Goal: Information Seeking & Learning: Learn about a topic

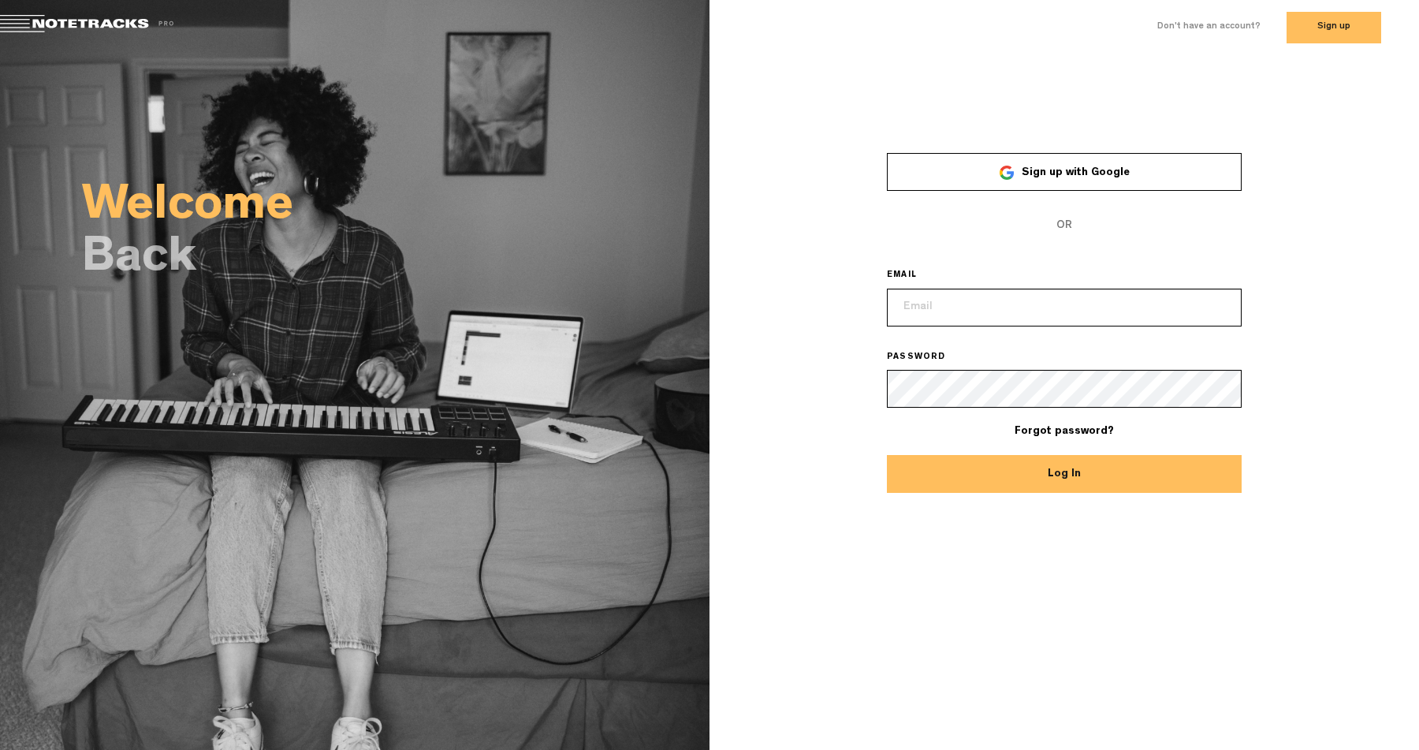
click at [1078, 176] on span "Sign up with Google" at bounding box center [1075, 172] width 108 height 11
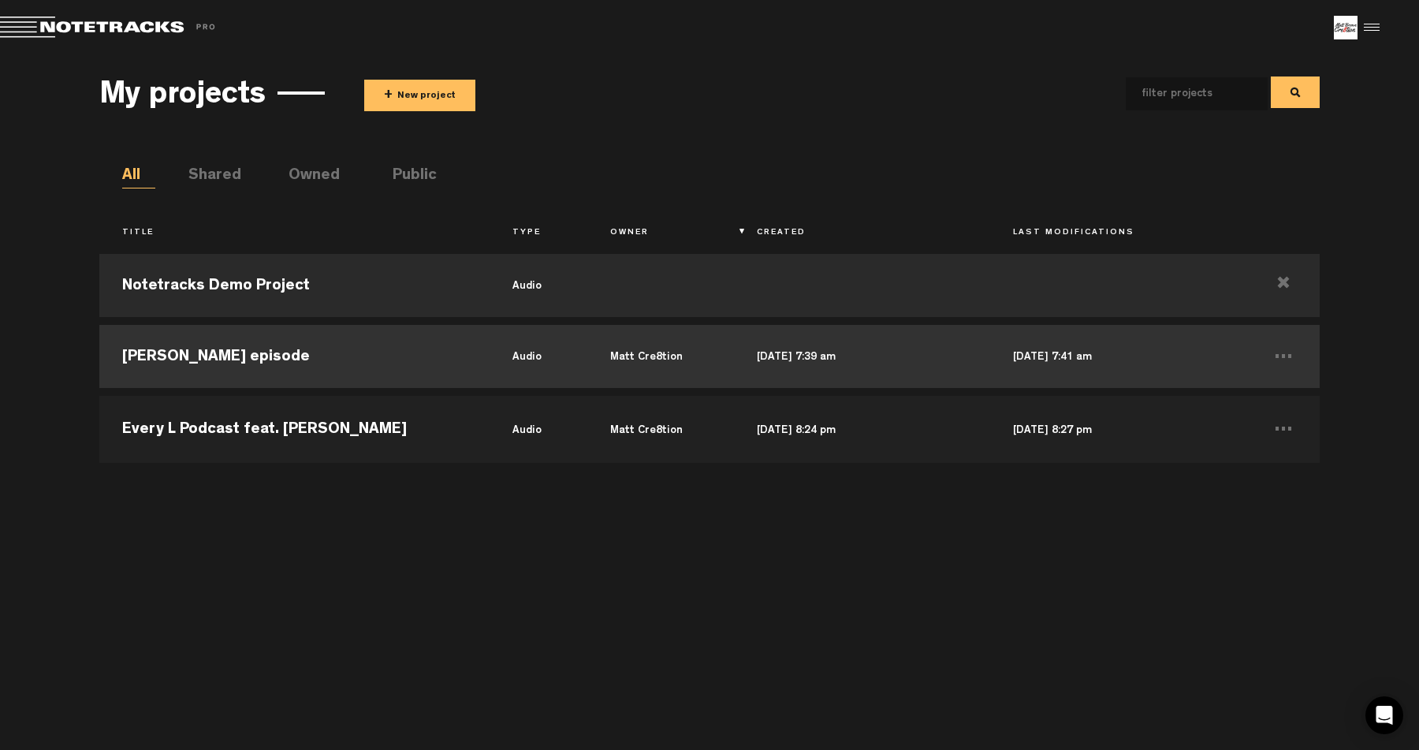
click at [355, 338] on td "[PERSON_NAME] episode" at bounding box center [294, 356] width 390 height 71
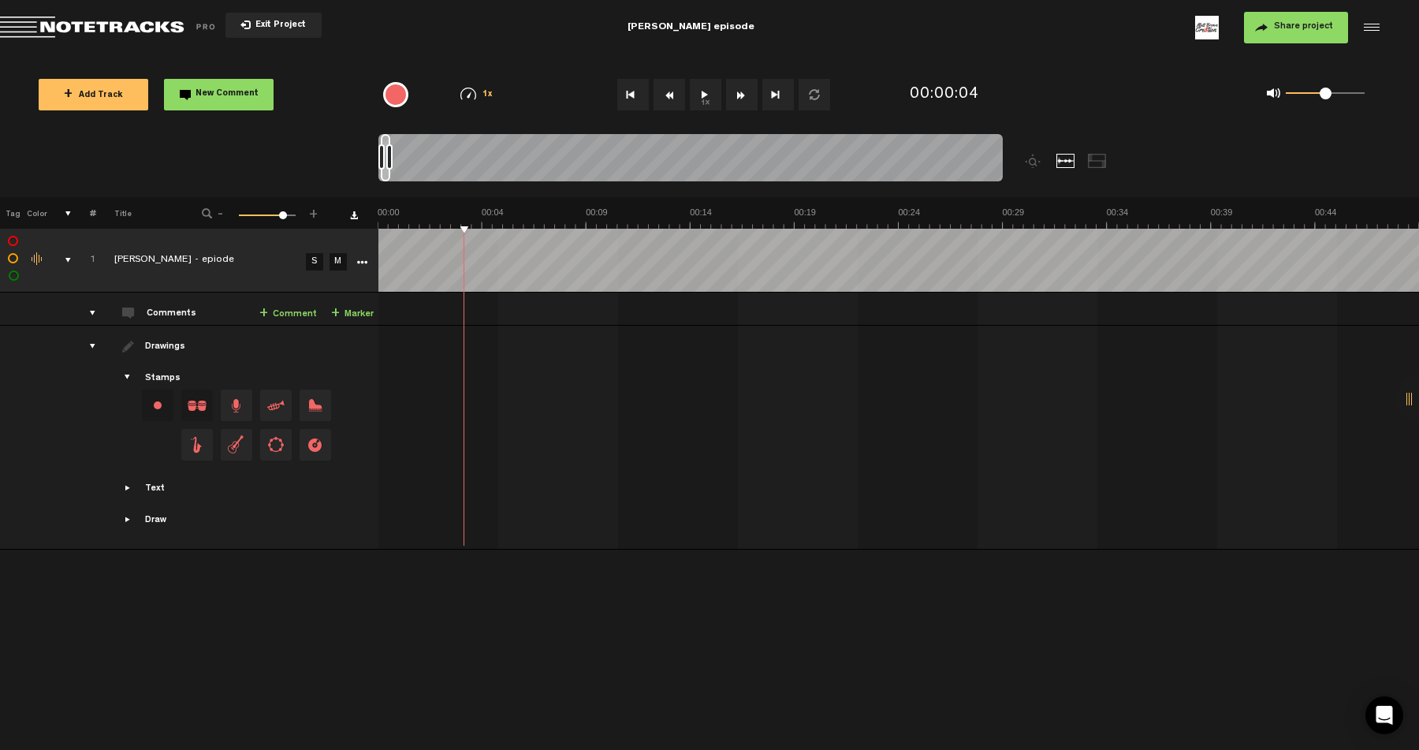
click at [1367, 33] on div at bounding box center [1369, 28] width 24 height 24
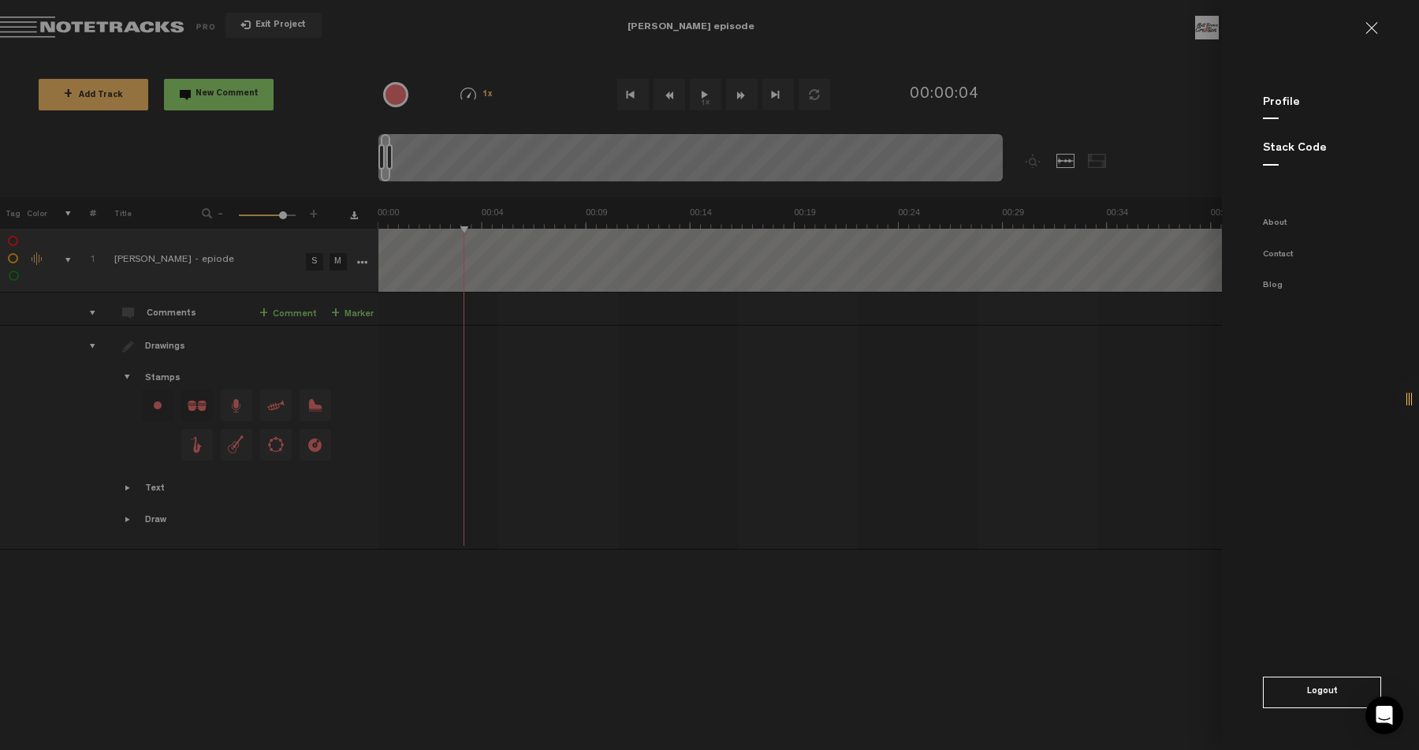
click at [1294, 158] on md-sidenav "Profile Stack Code About Contact Blog Logout" at bounding box center [1320, 375] width 197 height 750
click at [1294, 152] on link "Stack Code" at bounding box center [1295, 149] width 64 height 12
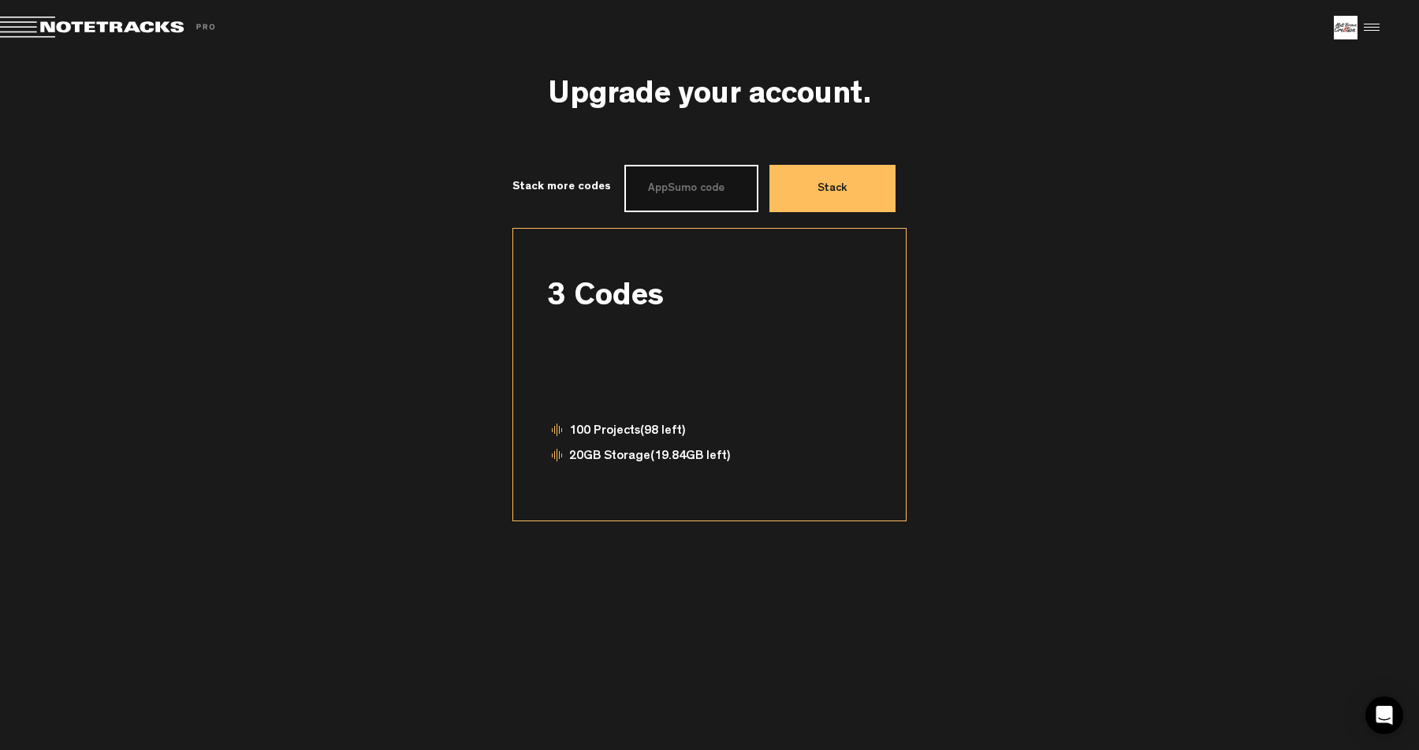
click at [724, 198] on input "text" at bounding box center [691, 188] width 134 height 47
click at [820, 192] on button "Stack" at bounding box center [832, 188] width 126 height 47
click at [1372, 27] on div at bounding box center [1369, 28] width 24 height 24
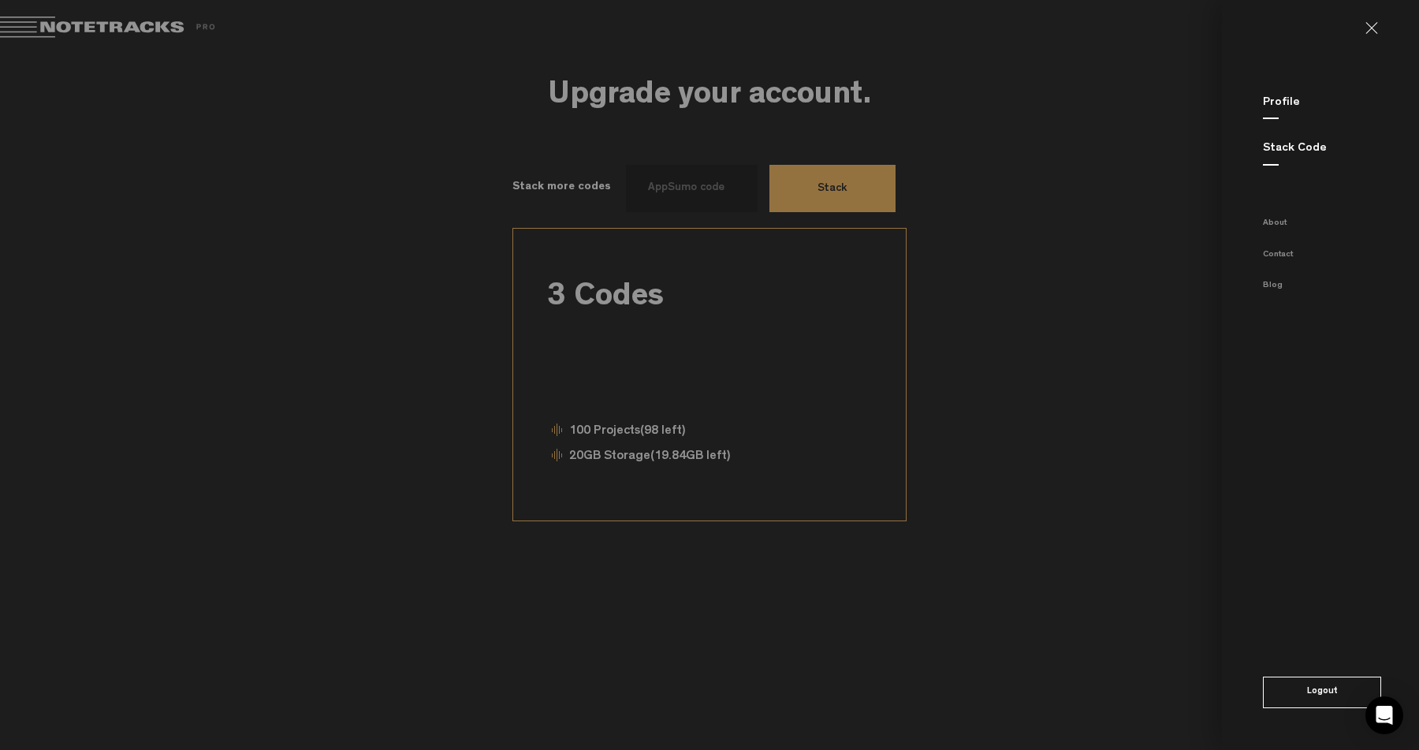
click at [1288, 102] on link "Profile" at bounding box center [1281, 103] width 37 height 12
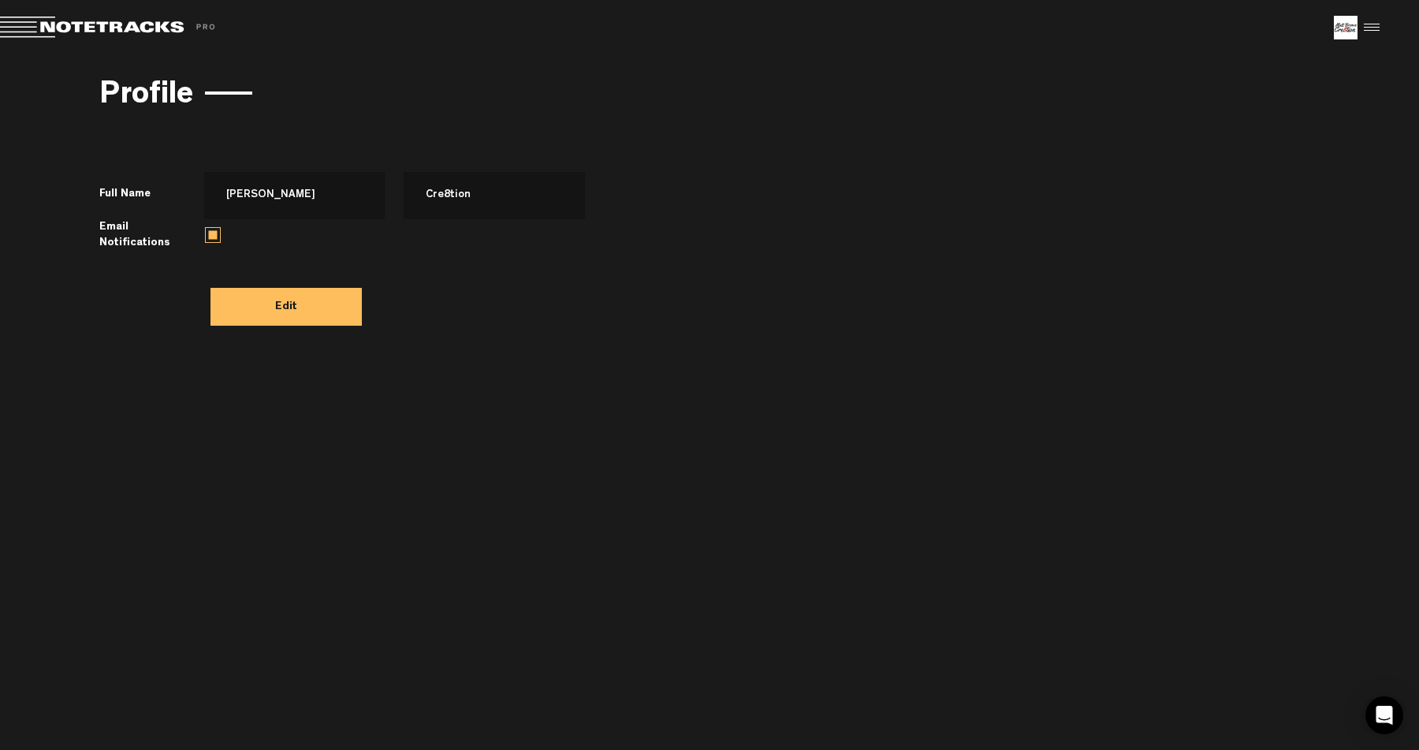
click at [142, 88] on h3 "Profile" at bounding box center [146, 97] width 94 height 35
click at [137, 35] on span "Return to Project List" at bounding box center [110, 28] width 221 height 22
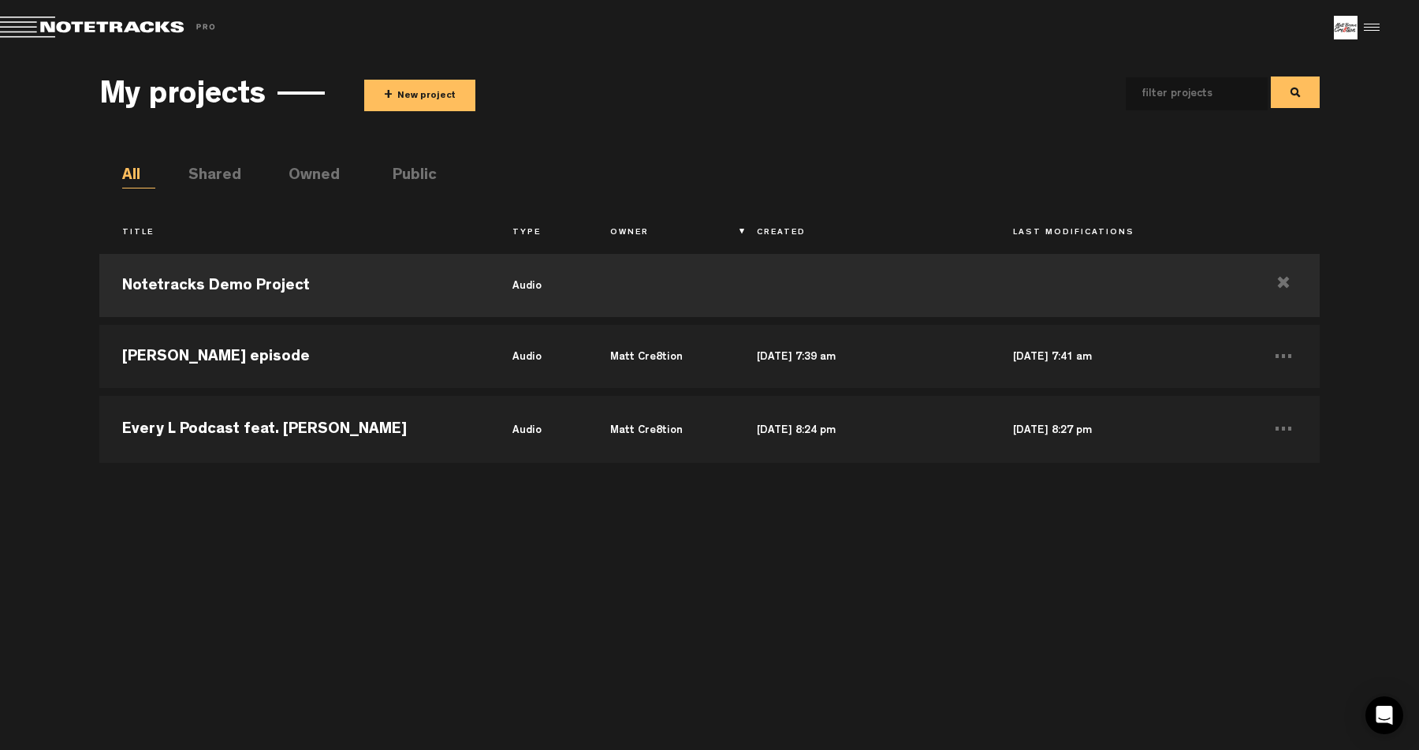
click at [201, 185] on li "Shared" at bounding box center [204, 177] width 33 height 24
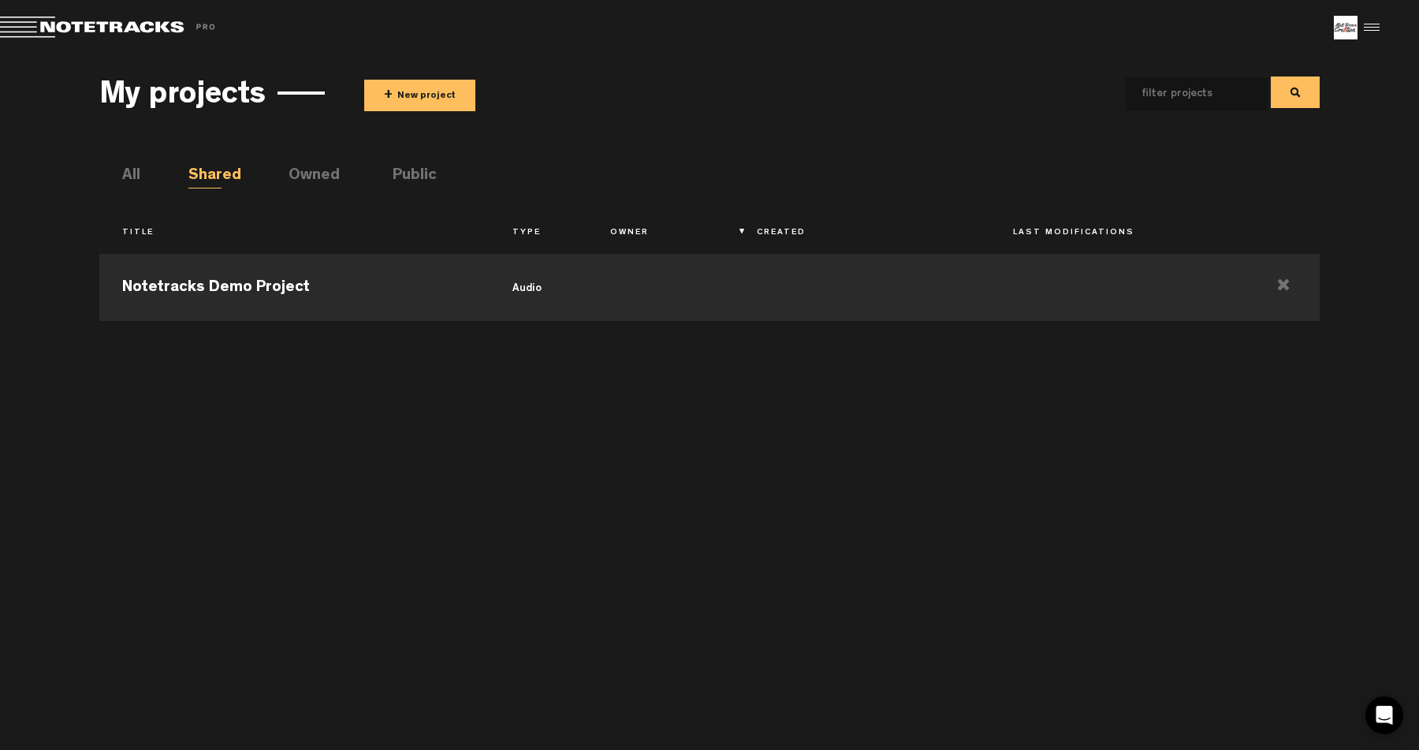
click at [287, 179] on ul "All Shared Owned Public" at bounding box center [720, 177] width 1197 height 24
click at [314, 175] on li "Owned" at bounding box center [304, 177] width 33 height 24
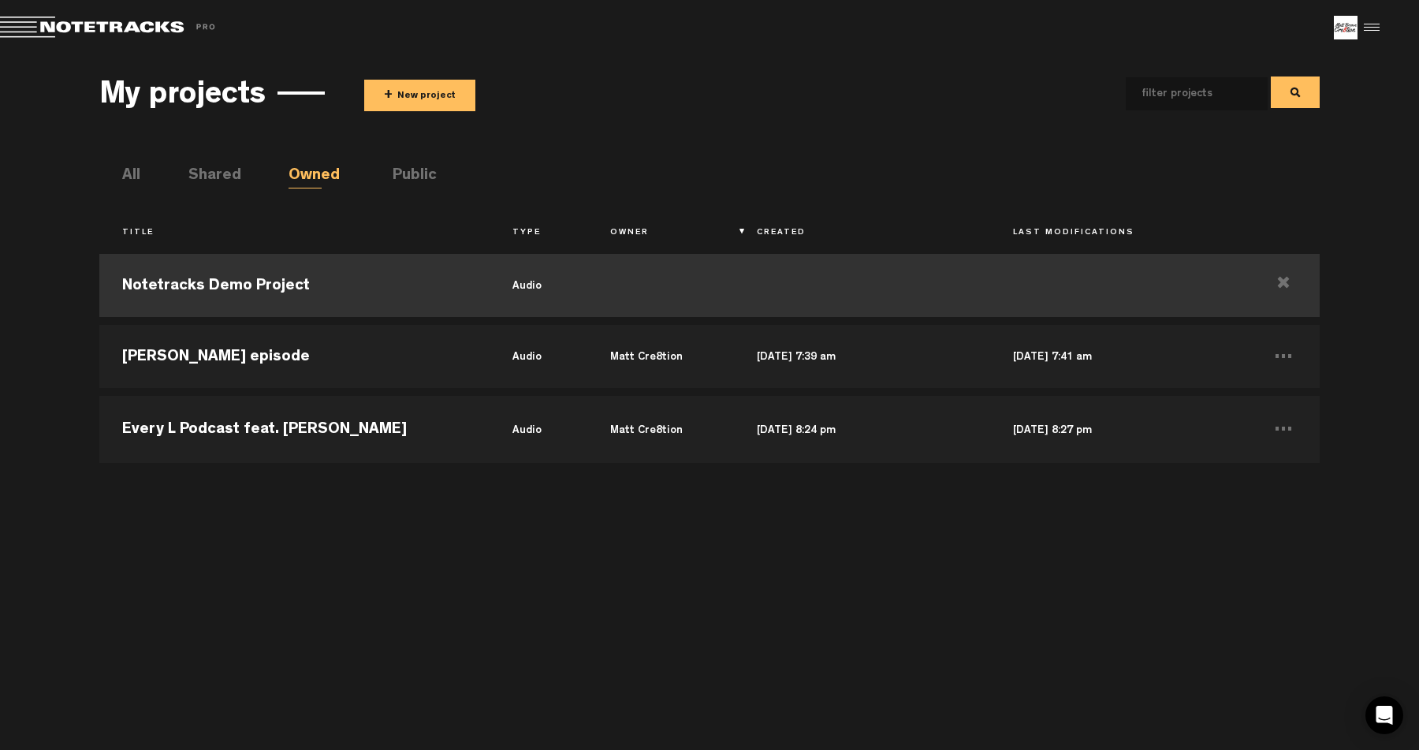
click at [291, 276] on td "Notetracks Demo Project" at bounding box center [294, 285] width 390 height 71
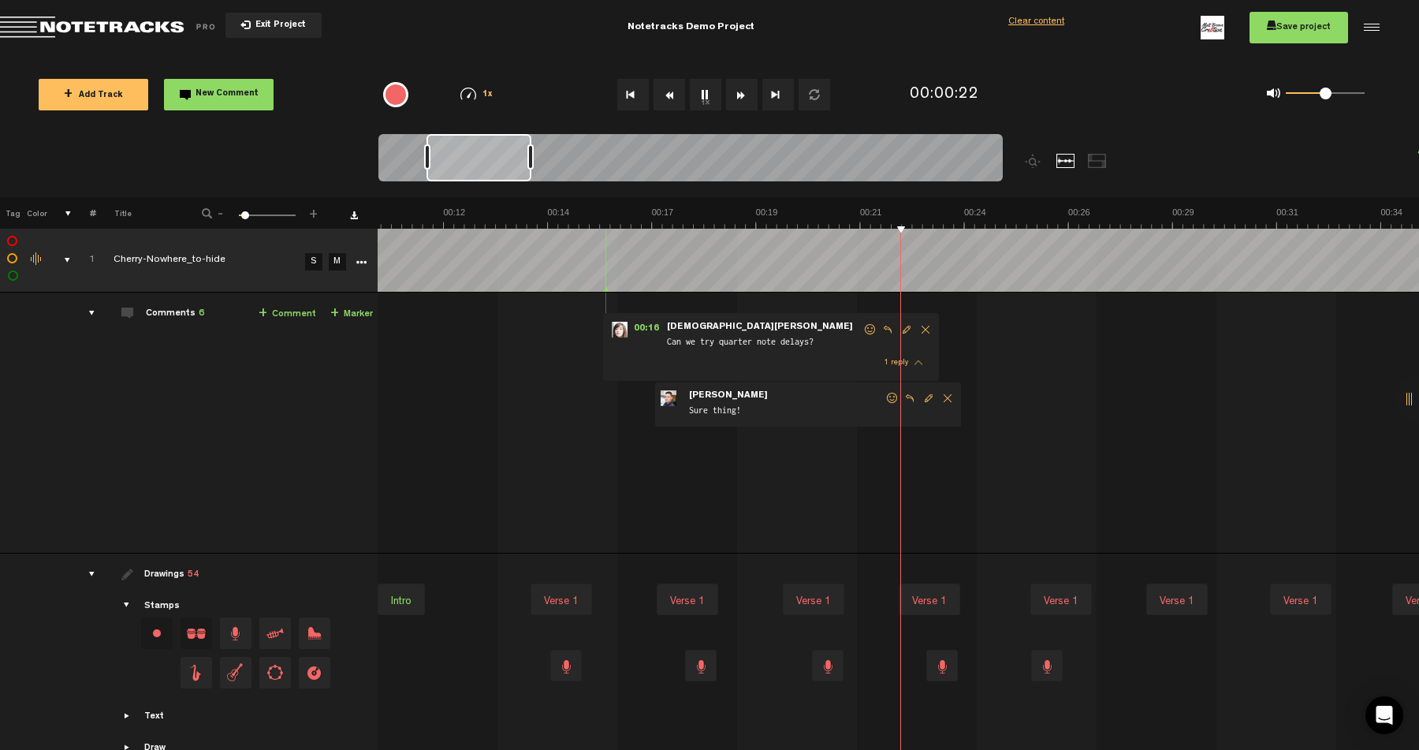
scroll to position [0, 455]
click at [149, 28] on span "Return to Project List" at bounding box center [110, 28] width 221 height 22
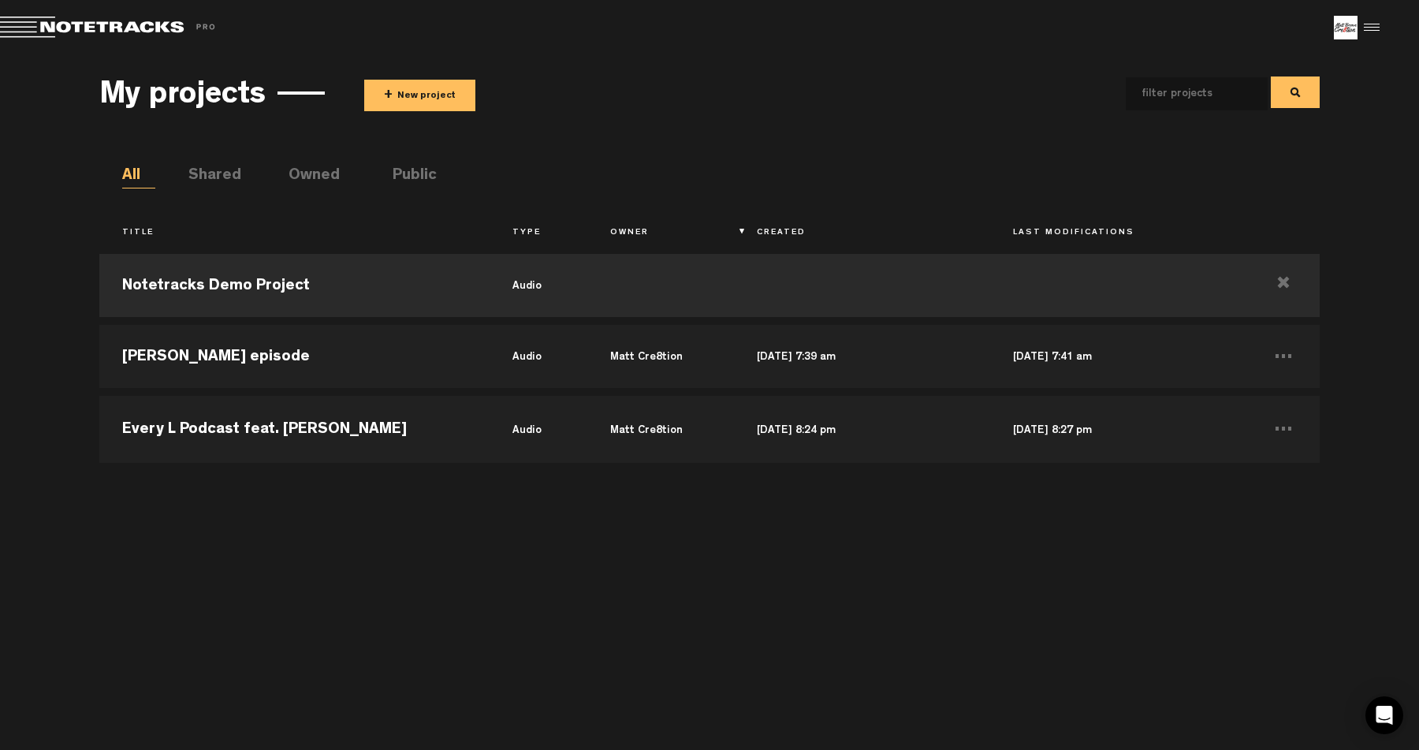
click at [1365, 19] on div at bounding box center [1369, 28] width 24 height 24
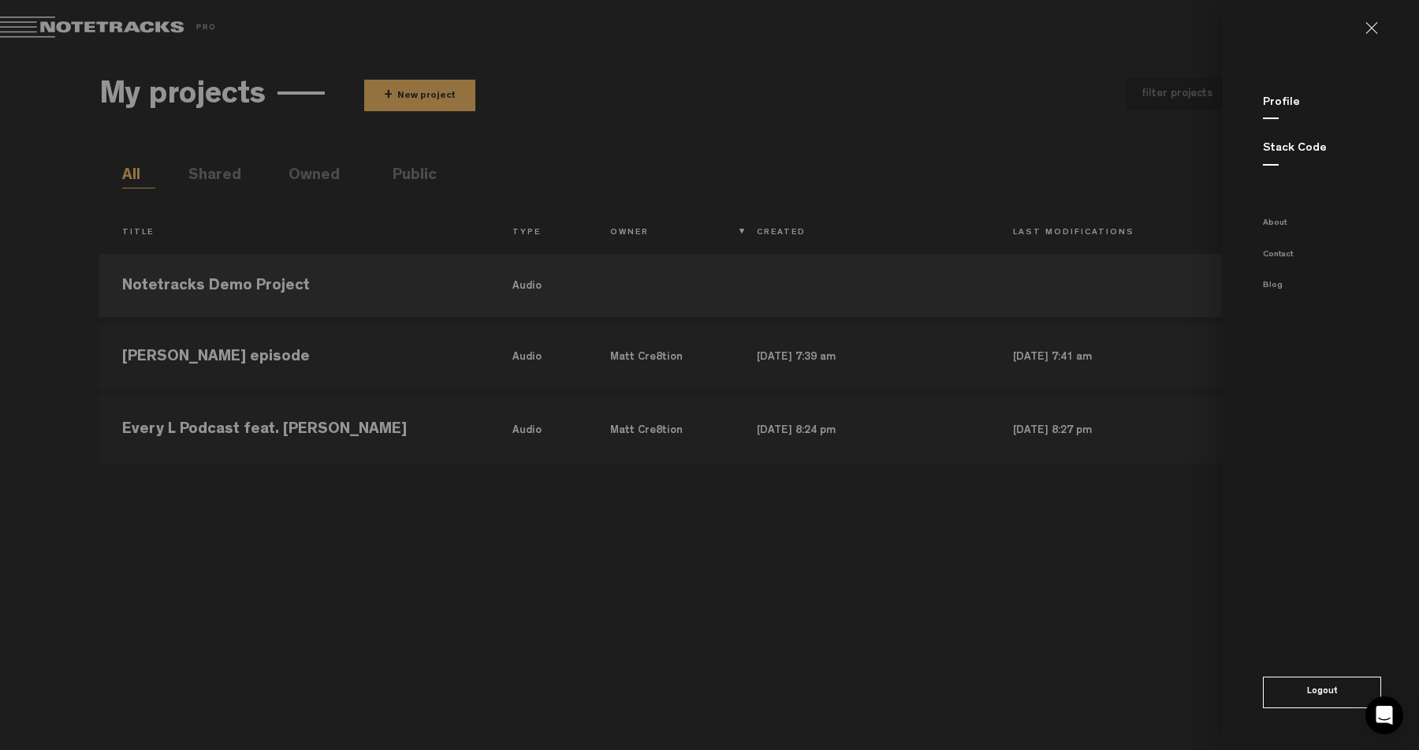
click at [1271, 232] on md-sidenav "Profile Stack Code About Contact Blog Logout" at bounding box center [1320, 375] width 197 height 750
click at [1271, 227] on link "About" at bounding box center [1275, 223] width 24 height 9
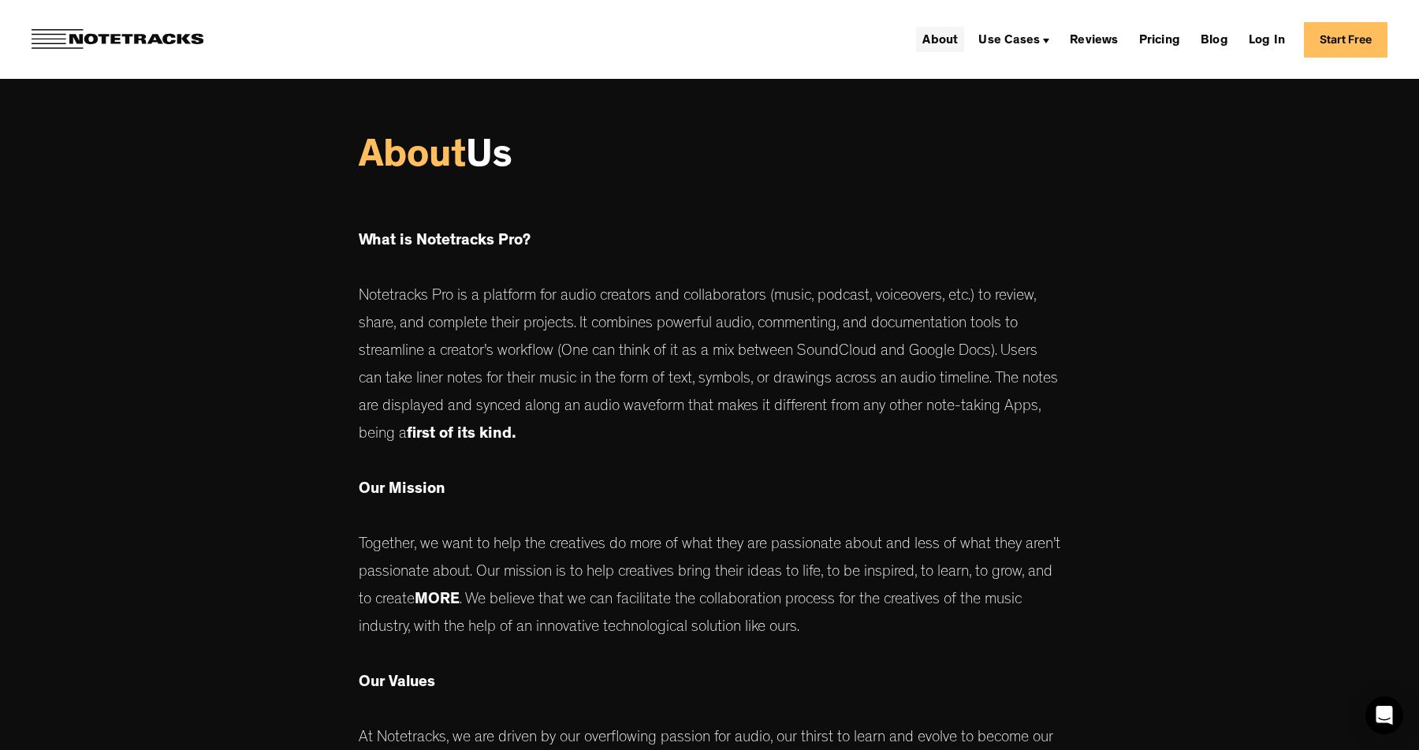
click at [952, 38] on link "About" at bounding box center [940, 39] width 48 height 25
click at [1017, 37] on div "Use Cases" at bounding box center [1008, 41] width 61 height 13
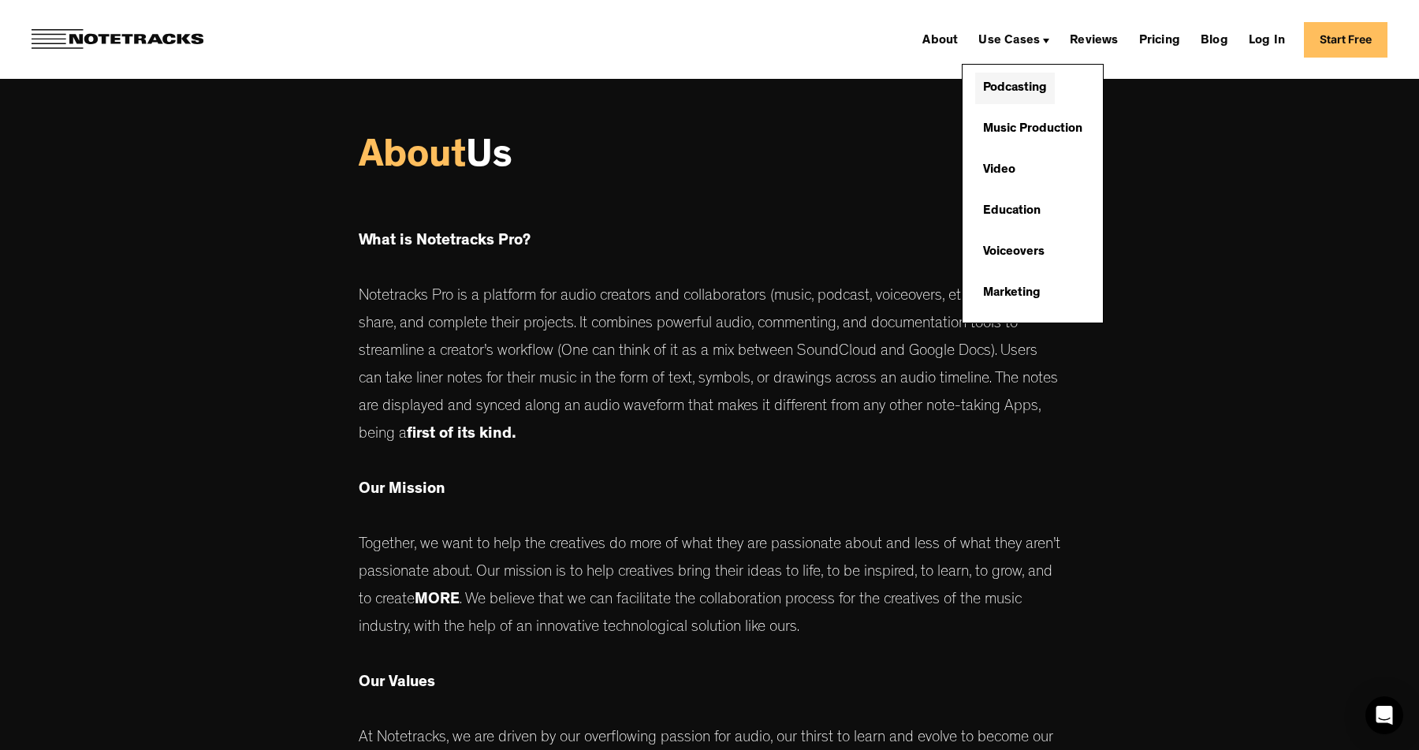
click at [1022, 82] on link "Podcasting" at bounding box center [1015, 89] width 80 height 32
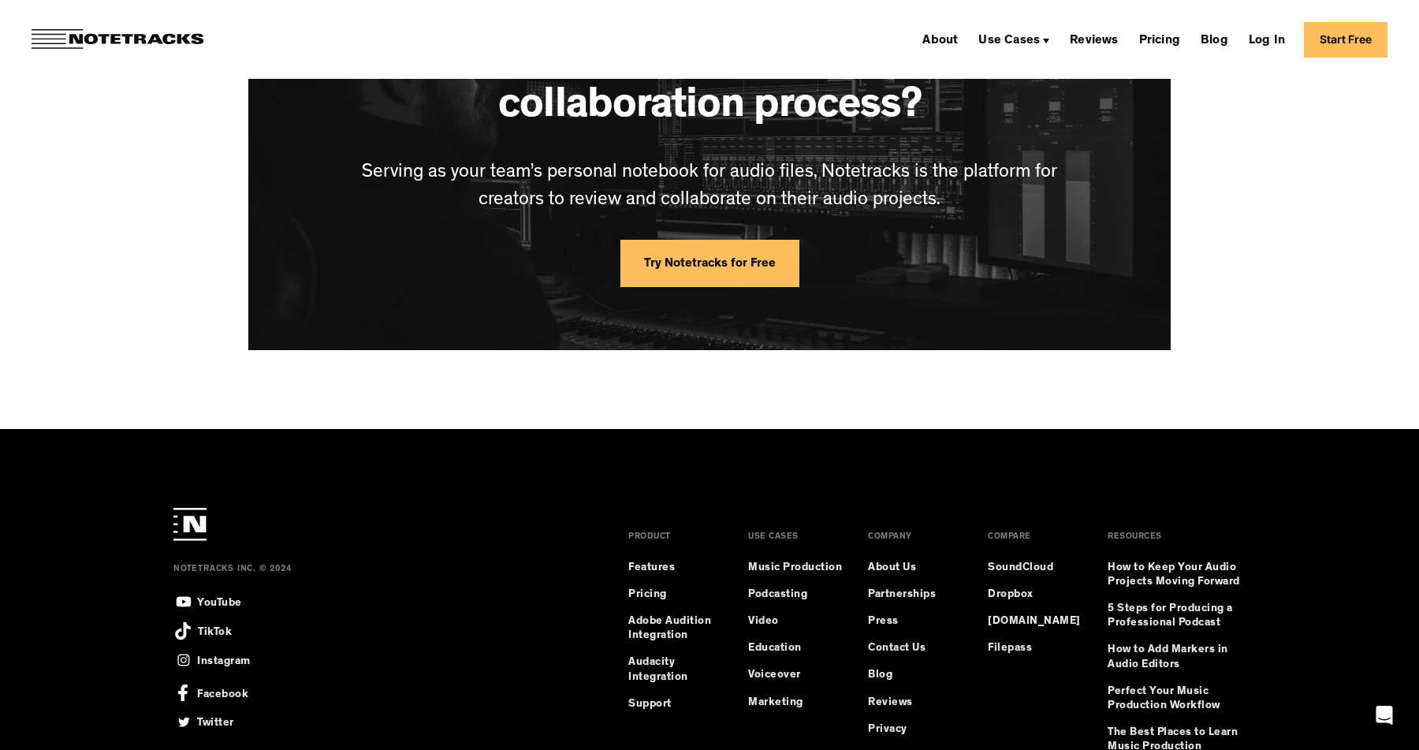
scroll to position [4147, 0]
